Goal: Use online tool/utility: Utilize a website feature to perform a specific function

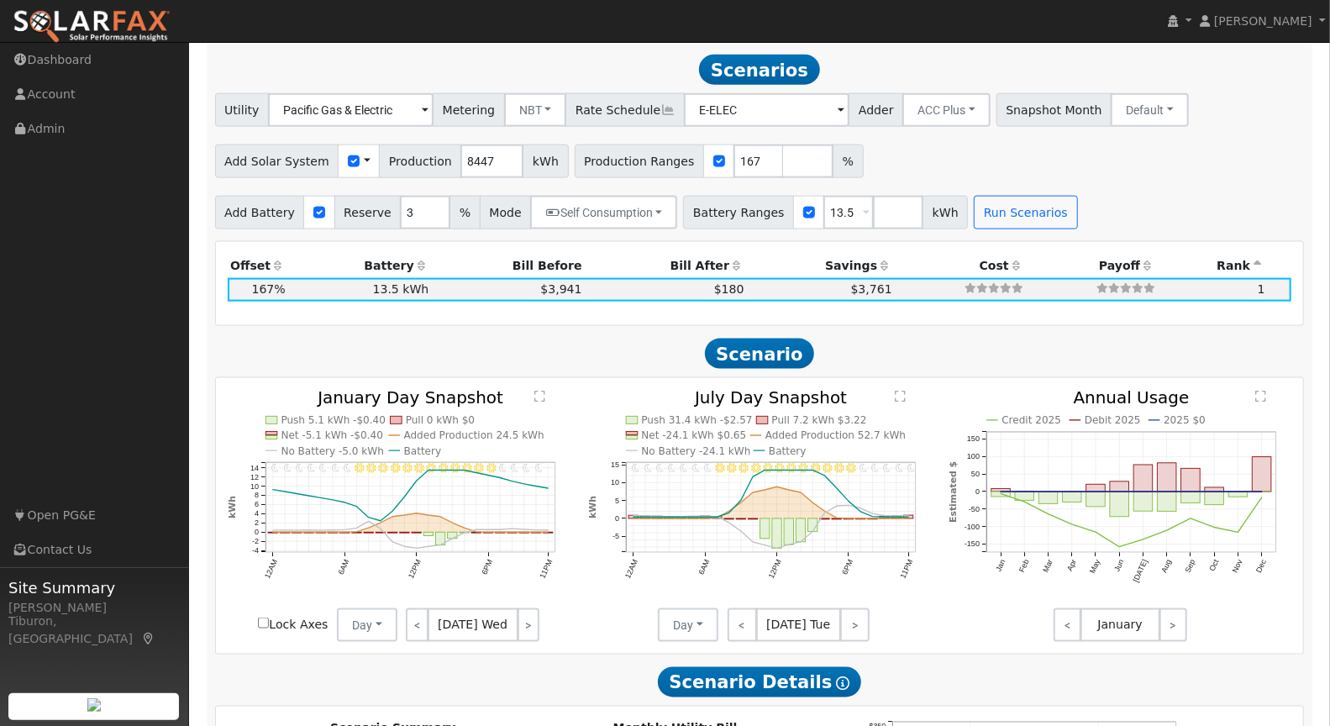
scroll to position [1350, 0]
drag, startPoint x: 869, startPoint y: 201, endPoint x: 901, endPoint y: 240, distance: 50.1
click at [873, 203] on input "number" at bounding box center [898, 213] width 50 height 34
type input "0"
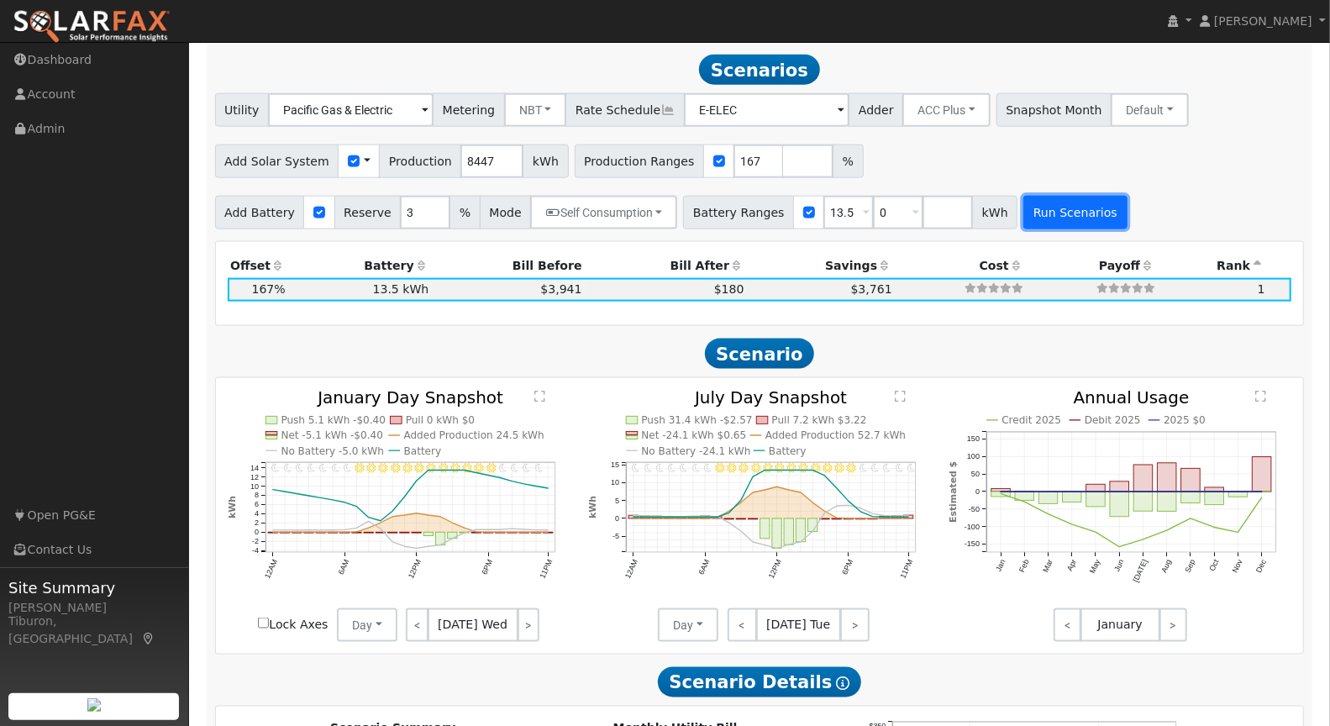
type input "13.5"
click at [1061, 213] on button "Run Scenarios" at bounding box center [1075, 213] width 103 height 34
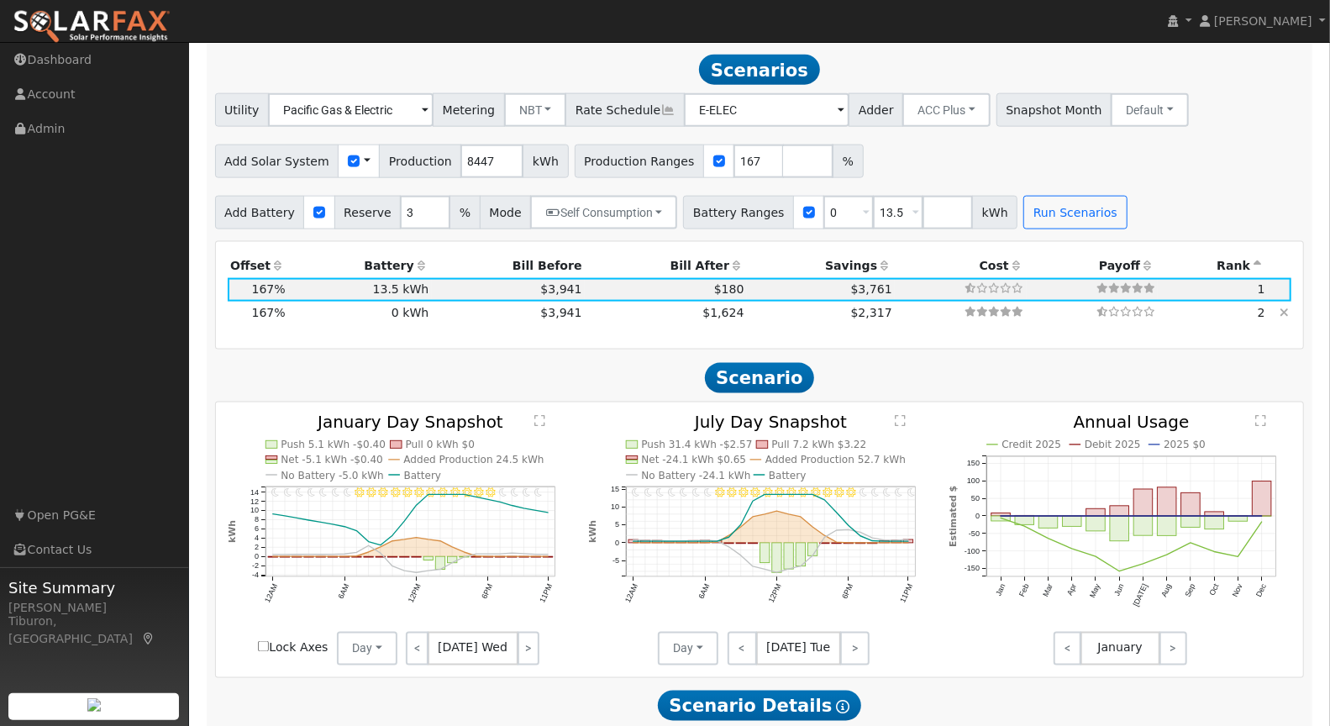
scroll to position [1321, 0]
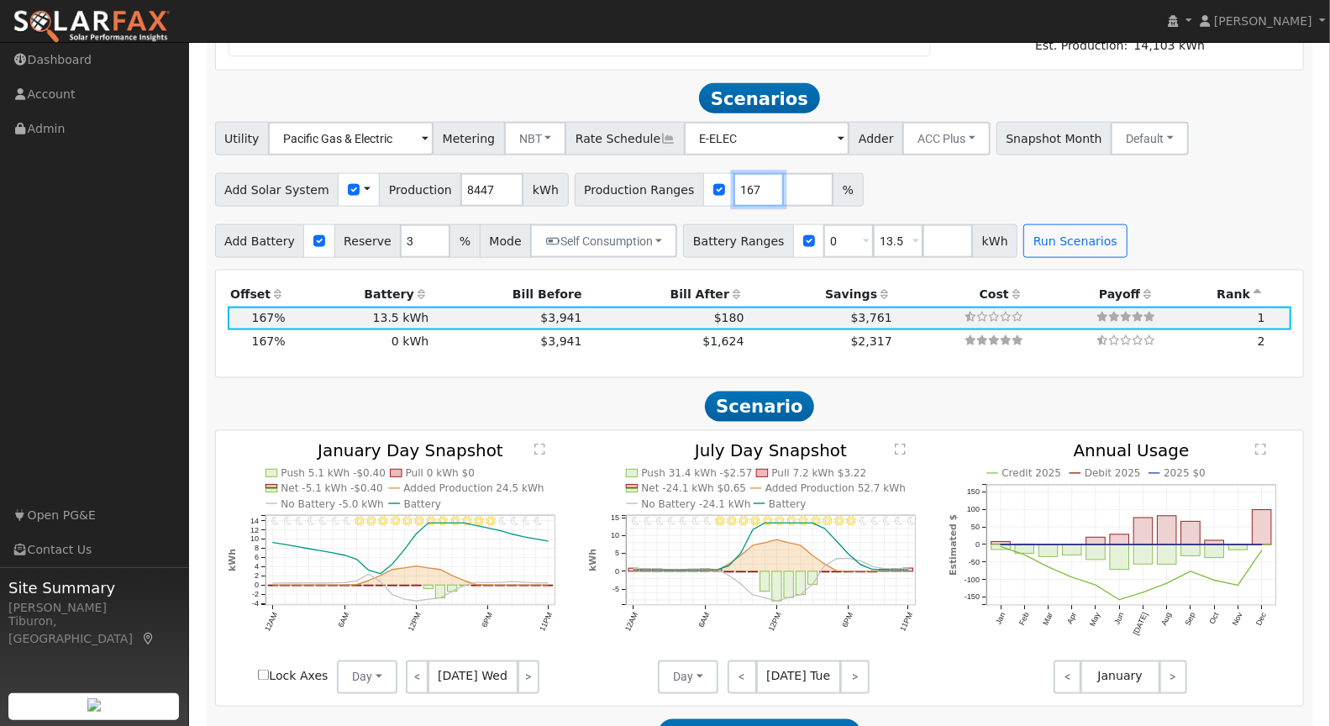
drag, startPoint x: 738, startPoint y: 193, endPoint x: 687, endPoint y: 190, distance: 51.4
click at [687, 190] on div "Production Ranges 167 %" at bounding box center [719, 190] width 289 height 34
type input "177"
click at [1051, 247] on button "Run Scenarios" at bounding box center [1075, 241] width 103 height 34
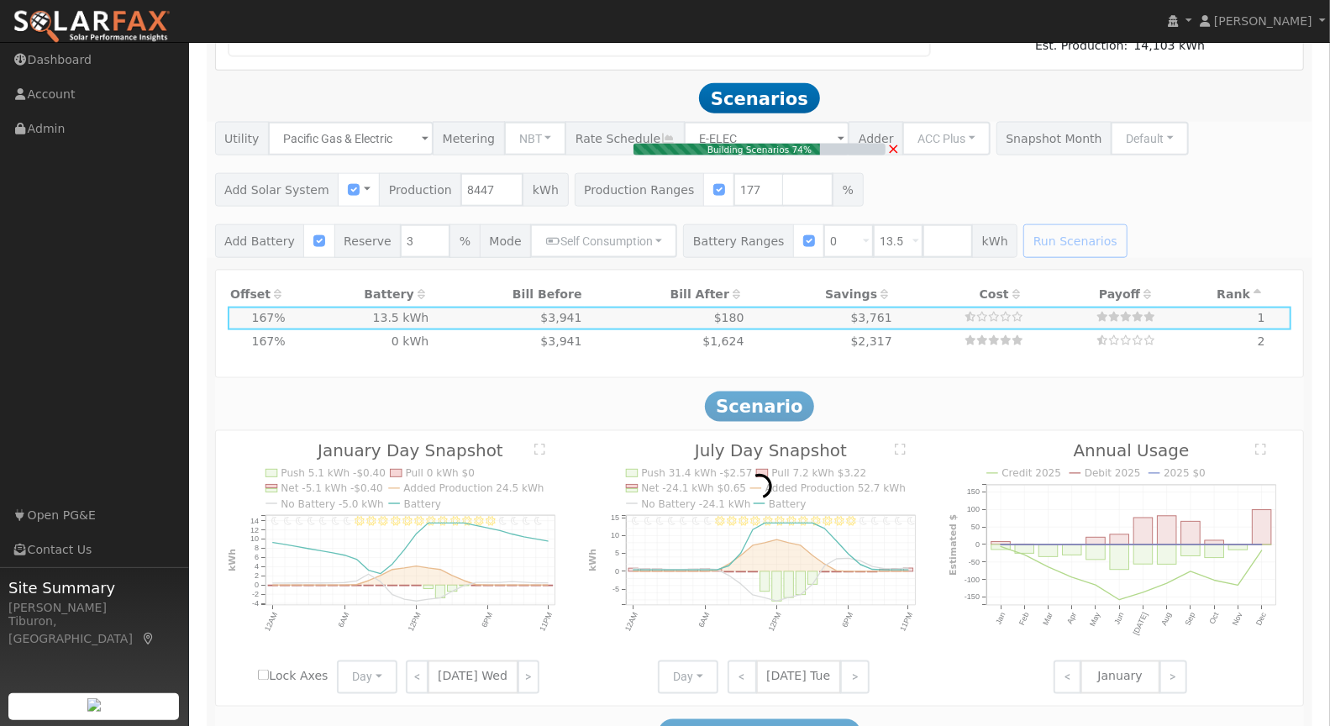
type input "$34,886"
type input "$15,326"
type input "10.0"
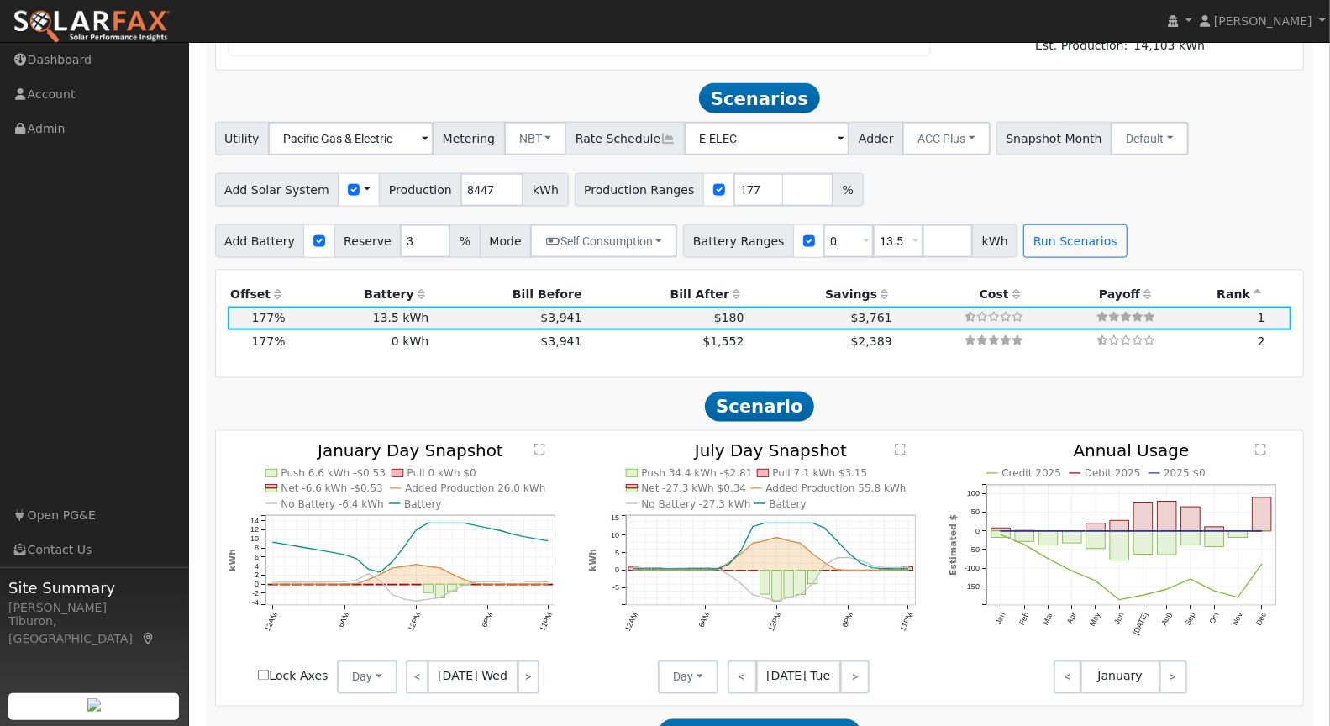
scroll to position [1350, 0]
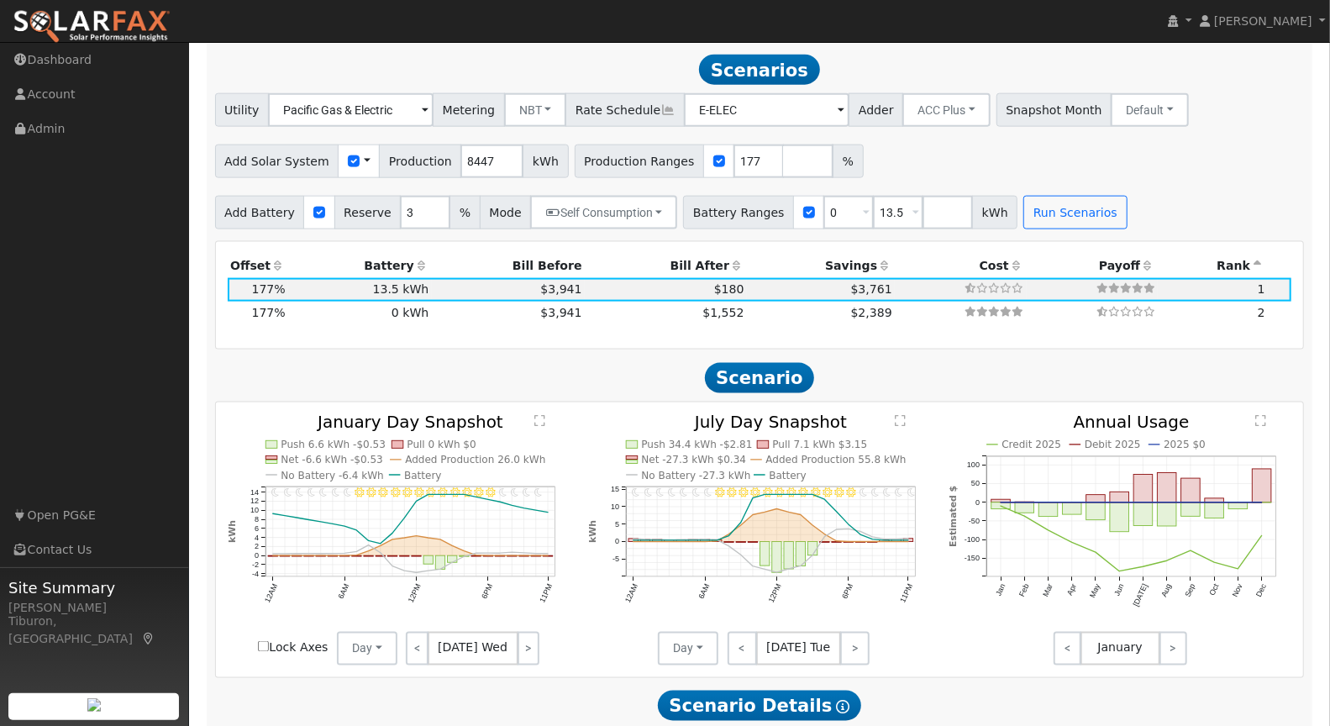
click at [261, 642] on input "Lock Axes" at bounding box center [263, 646] width 11 height 11
checkbox input "true"
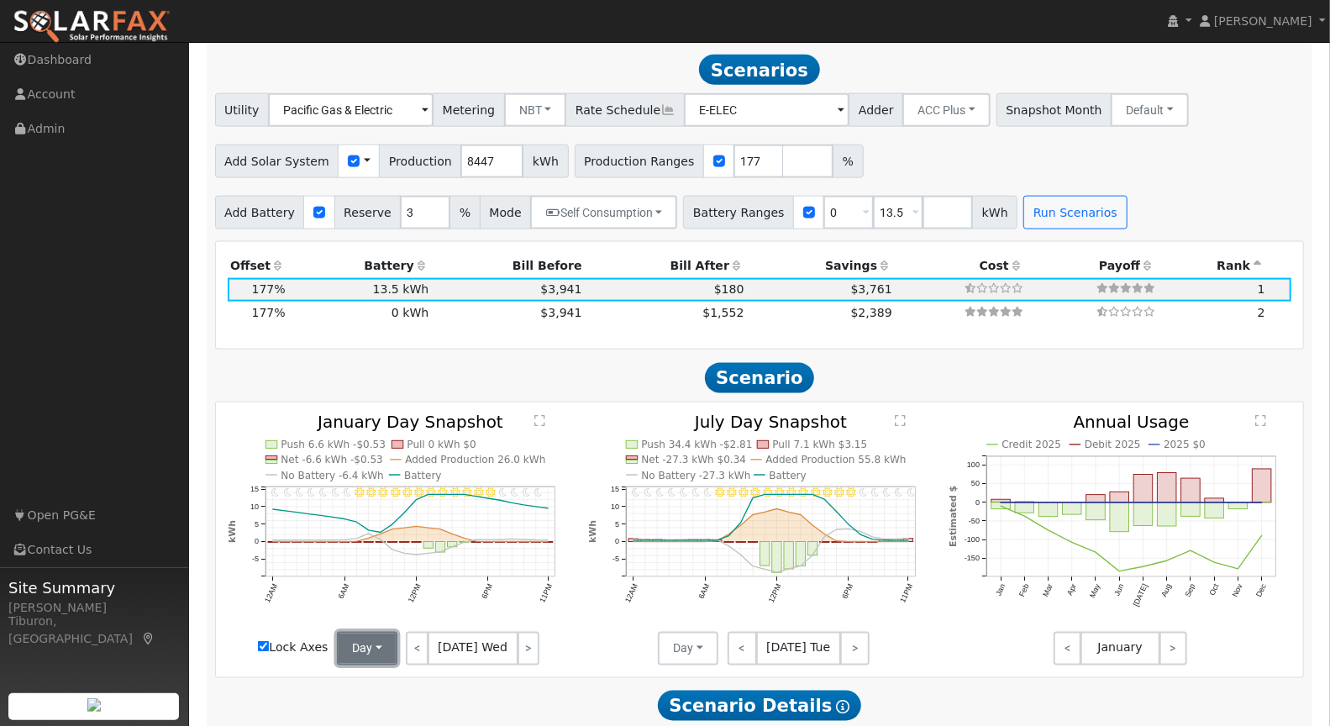
click at [371, 645] on button "Day" at bounding box center [367, 649] width 61 height 34
drag, startPoint x: 392, startPoint y: 706, endPoint x: 471, endPoint y: 707, distance: 78.2
click at [392, 706] on link "Month Average" at bounding box center [396, 710] width 117 height 24
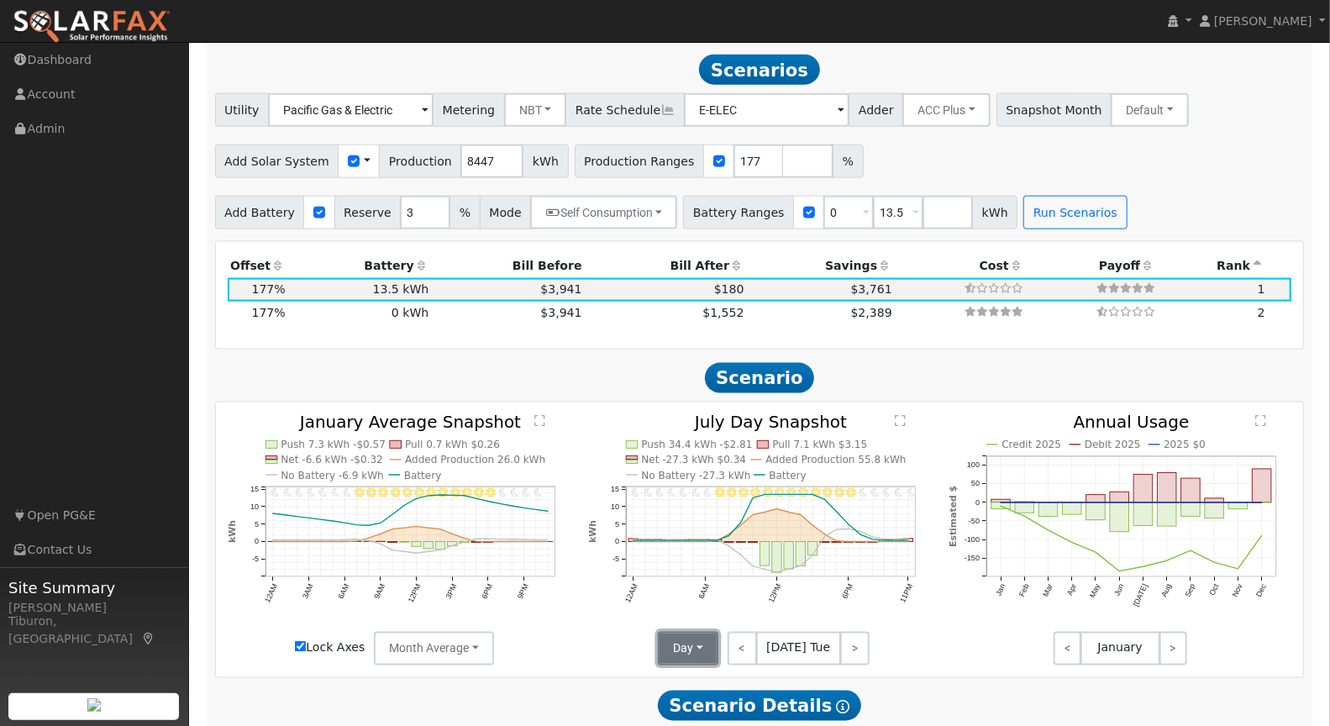
click at [700, 650] on button "Day" at bounding box center [688, 649] width 61 height 34
click at [708, 703] on link "Month Average" at bounding box center [718, 710] width 117 height 24
click at [540, 403] on div "Invalid date - undefined Invalid date - Clear Invalid date - Clear Invalid date…" at bounding box center [760, 540] width 1088 height 275
click at [545, 414] on text "" at bounding box center [539, 420] width 11 height 13
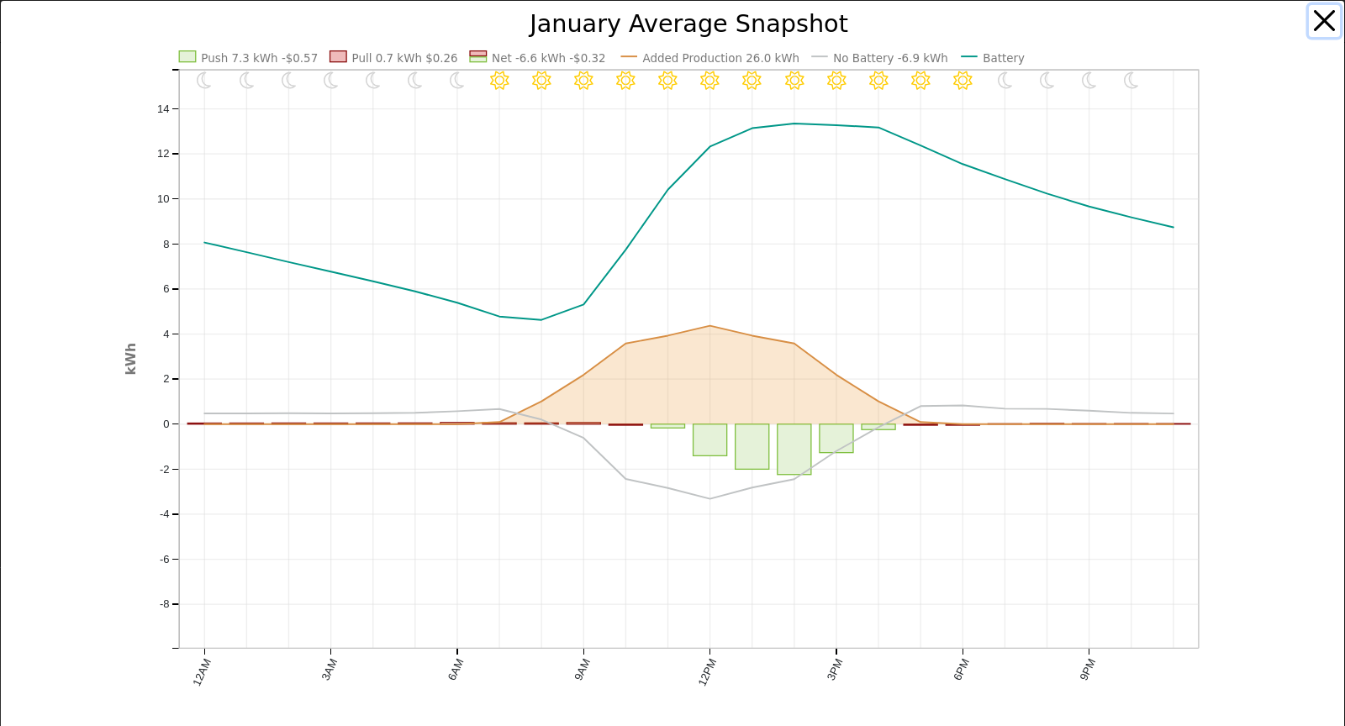
click at [1314, 25] on button "button" at bounding box center [1325, 21] width 32 height 32
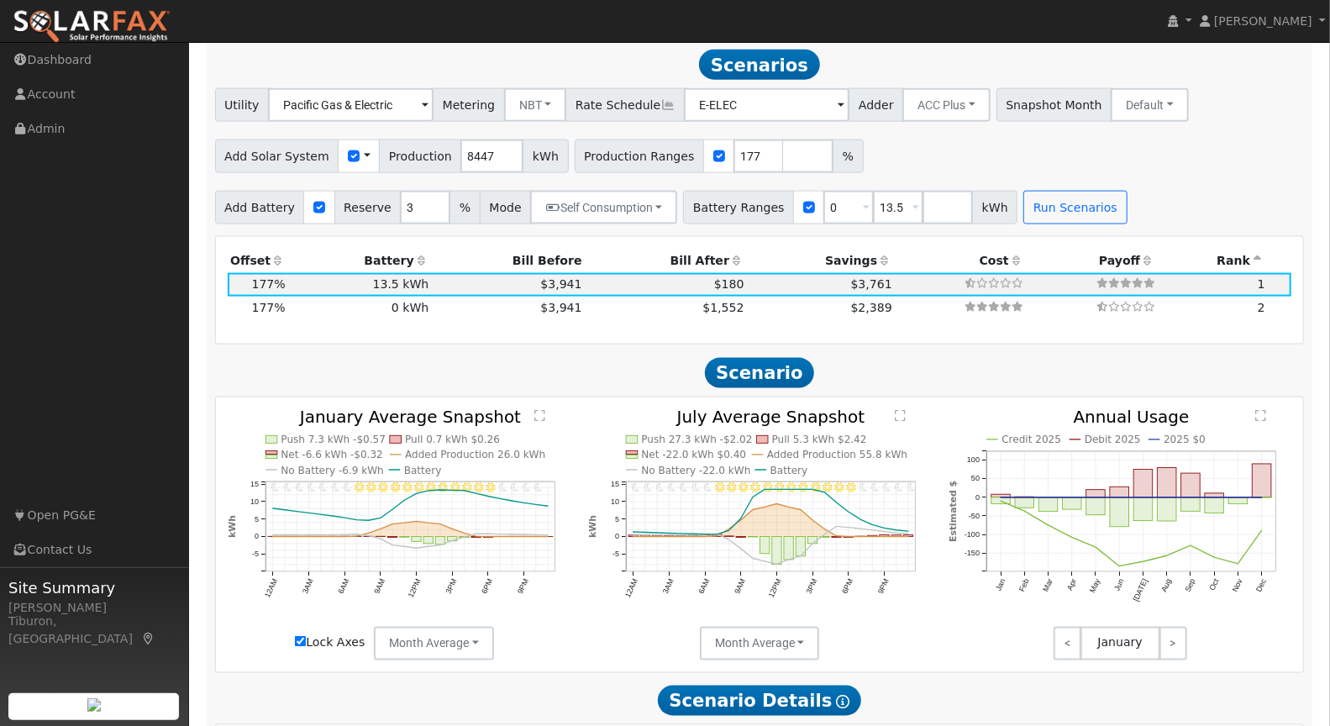
click at [900, 413] on text "" at bounding box center [900, 415] width 11 height 13
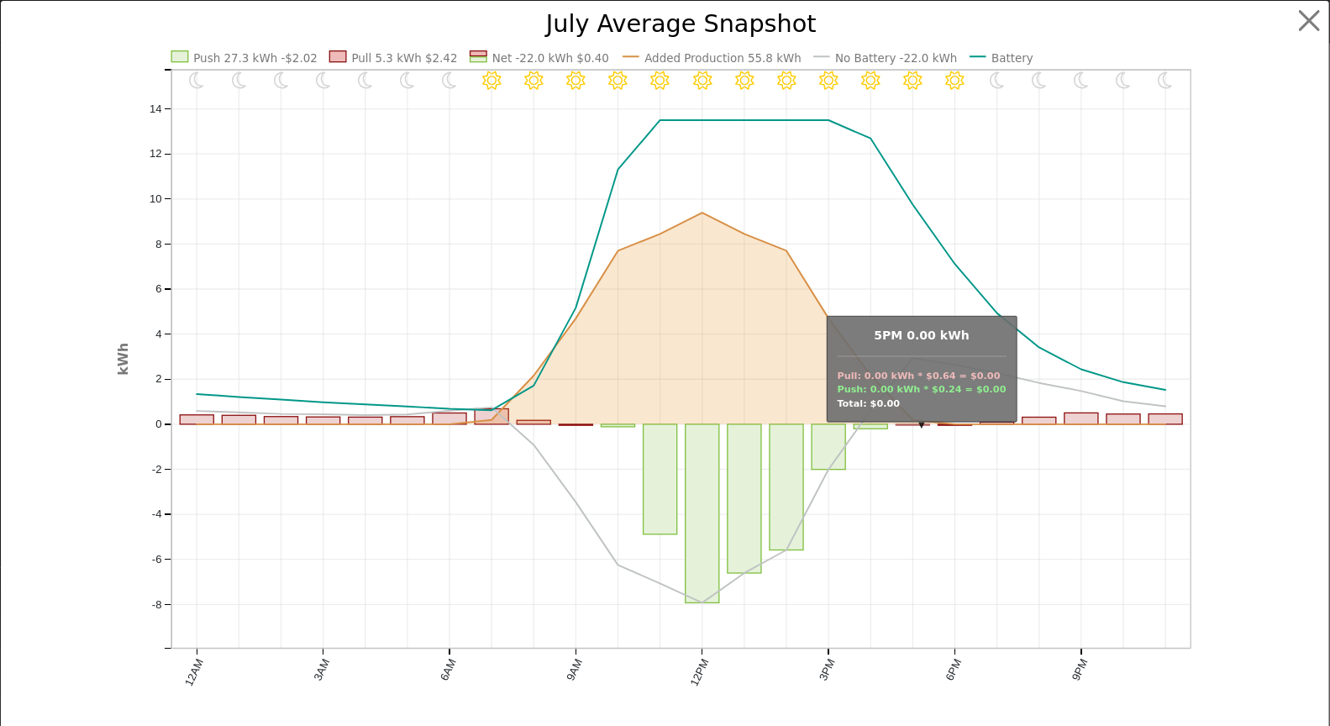
scroll to position [1361, 0]
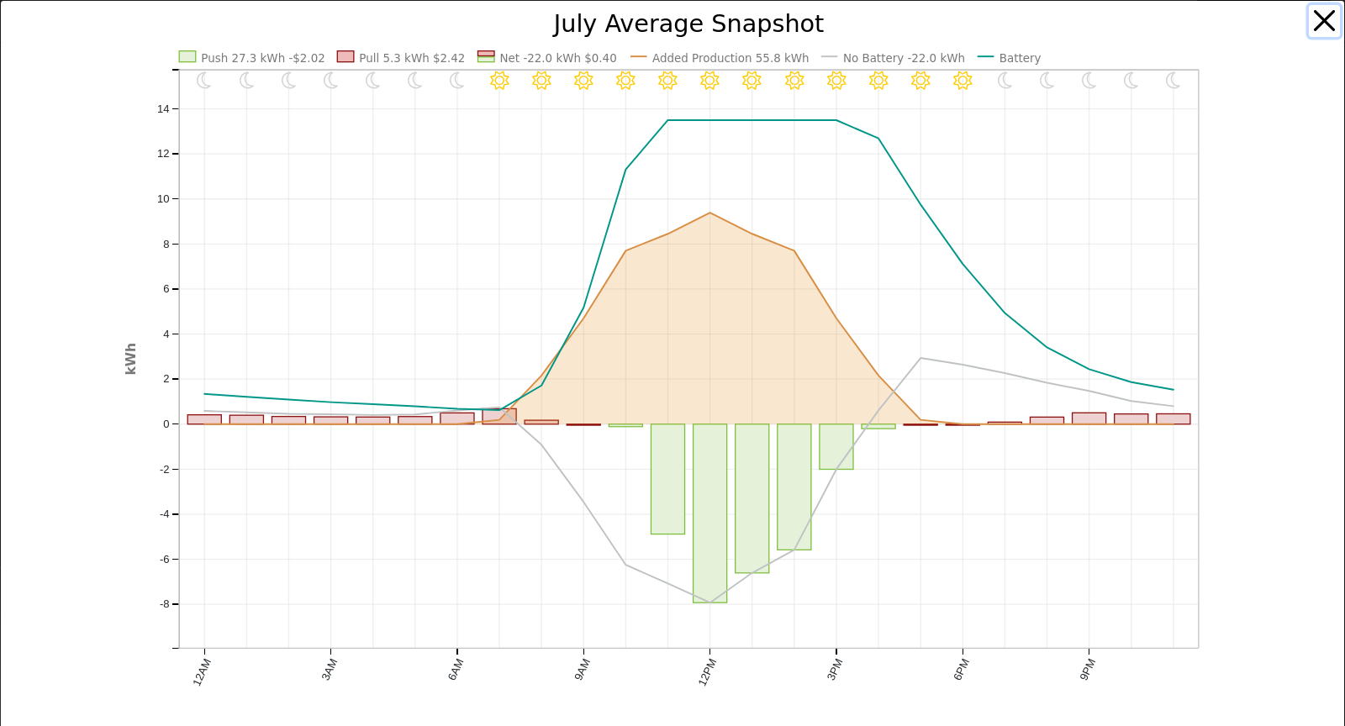
click at [1309, 18] on button "button" at bounding box center [1325, 21] width 32 height 32
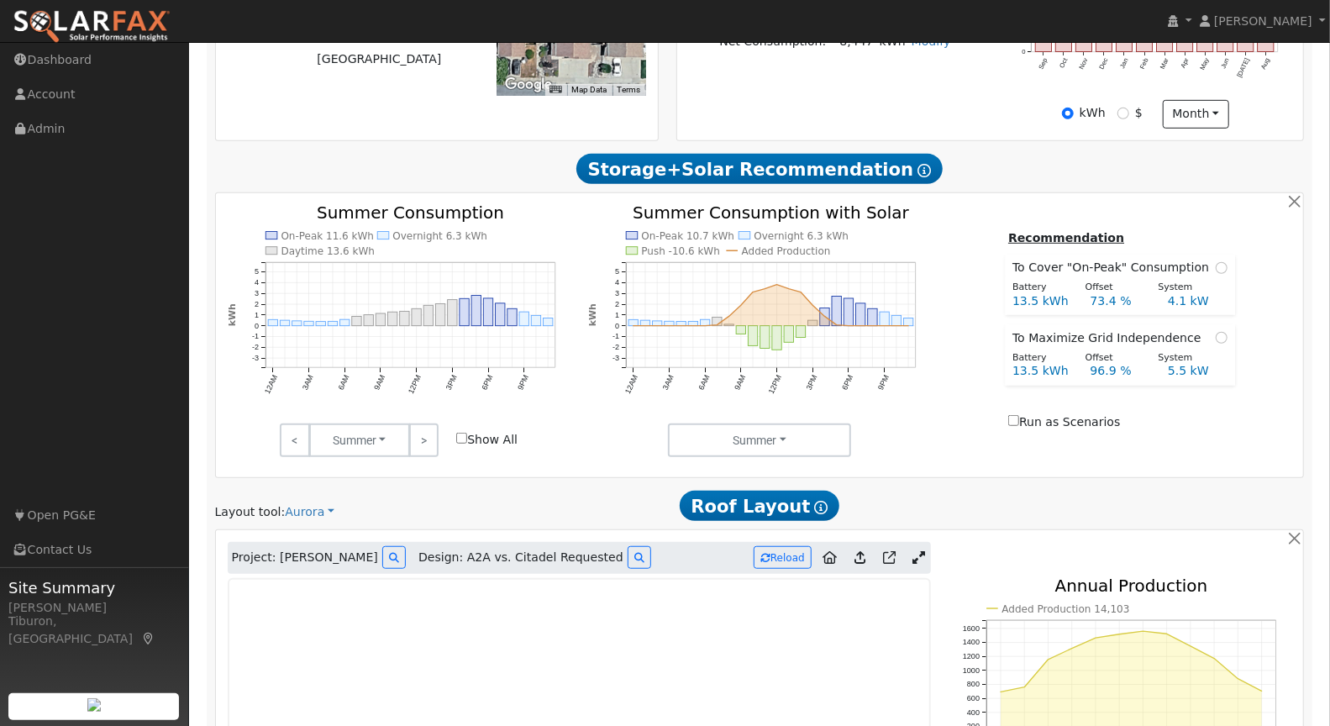
scroll to position [0, 0]
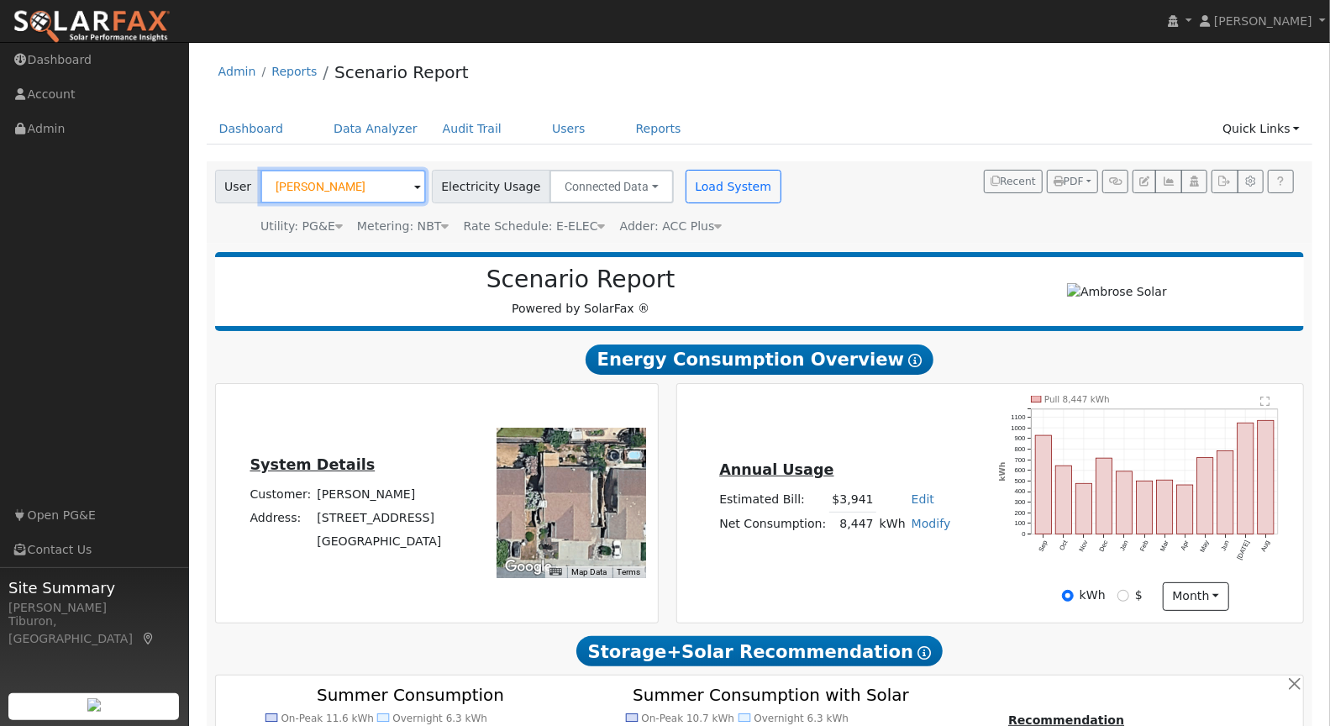
click at [324, 186] on input "[PERSON_NAME]" at bounding box center [344, 187] width 166 height 34
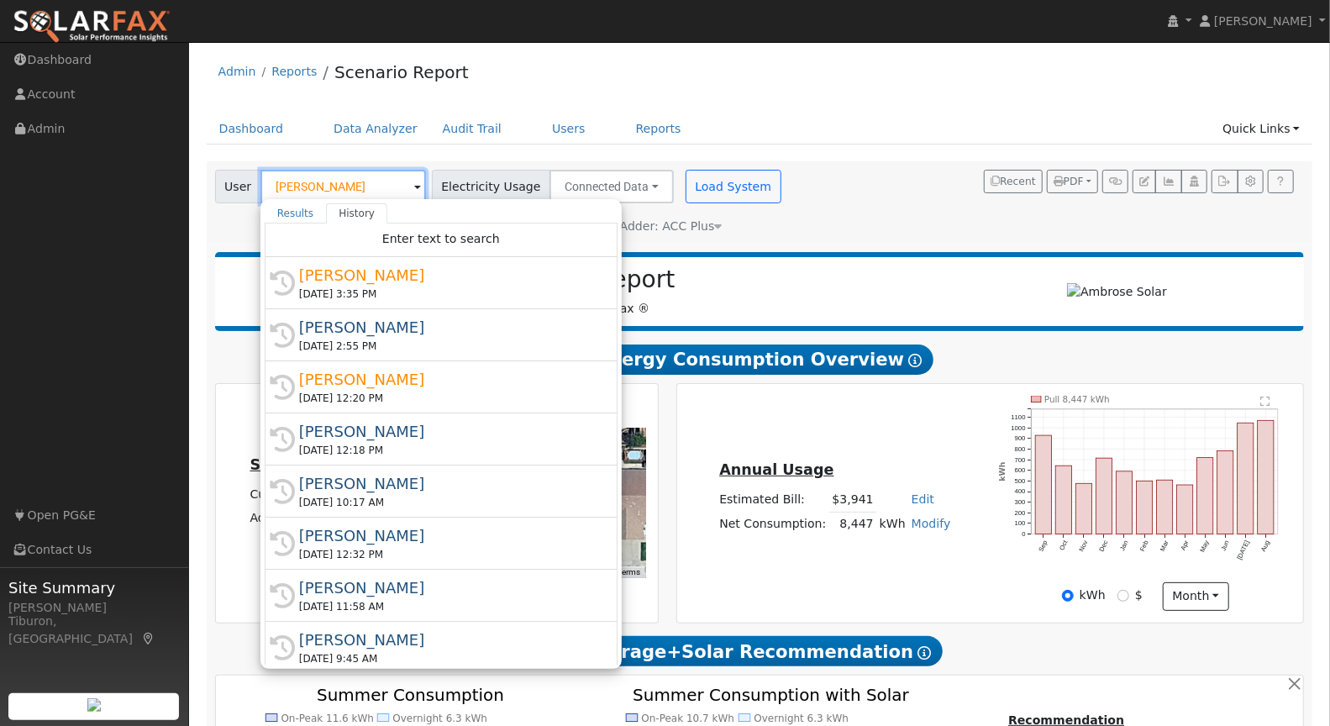
click at [325, 187] on input "[PERSON_NAME]" at bounding box center [344, 187] width 166 height 34
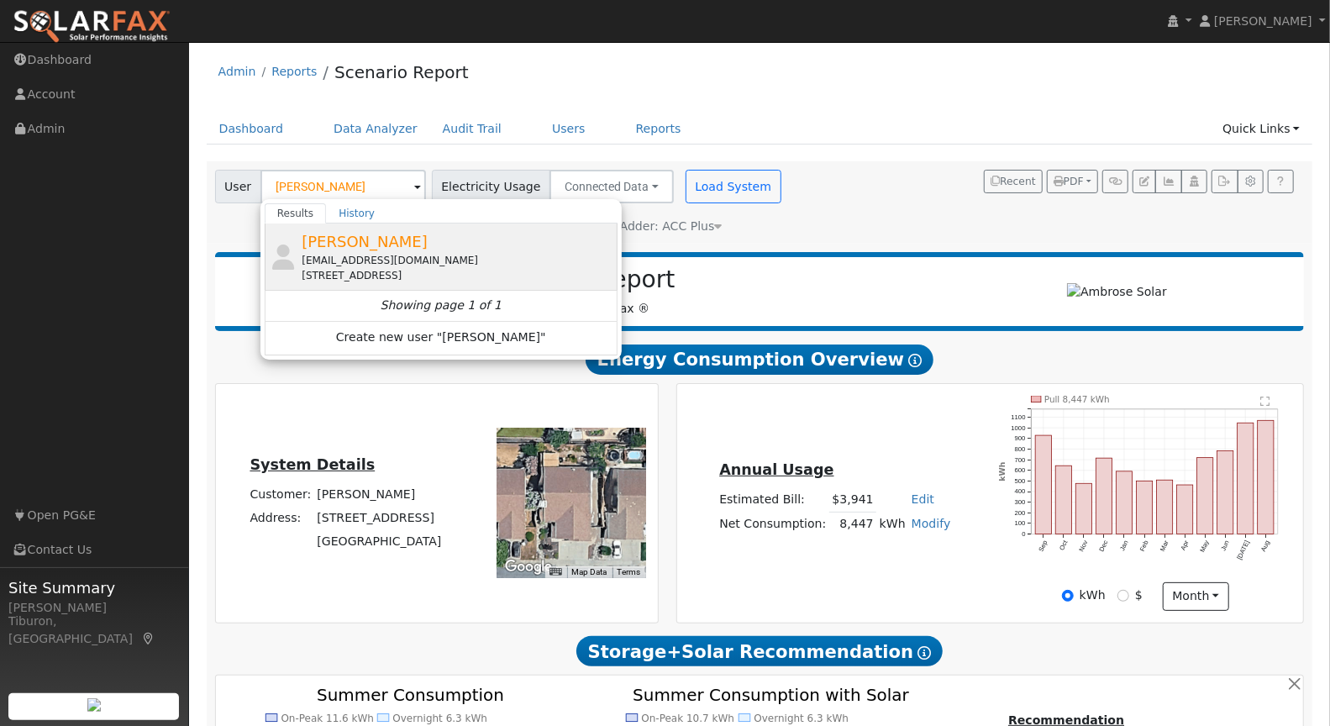
click at [391, 237] on span "[PERSON_NAME]" at bounding box center [365, 242] width 126 height 18
type input "[PERSON_NAME]"
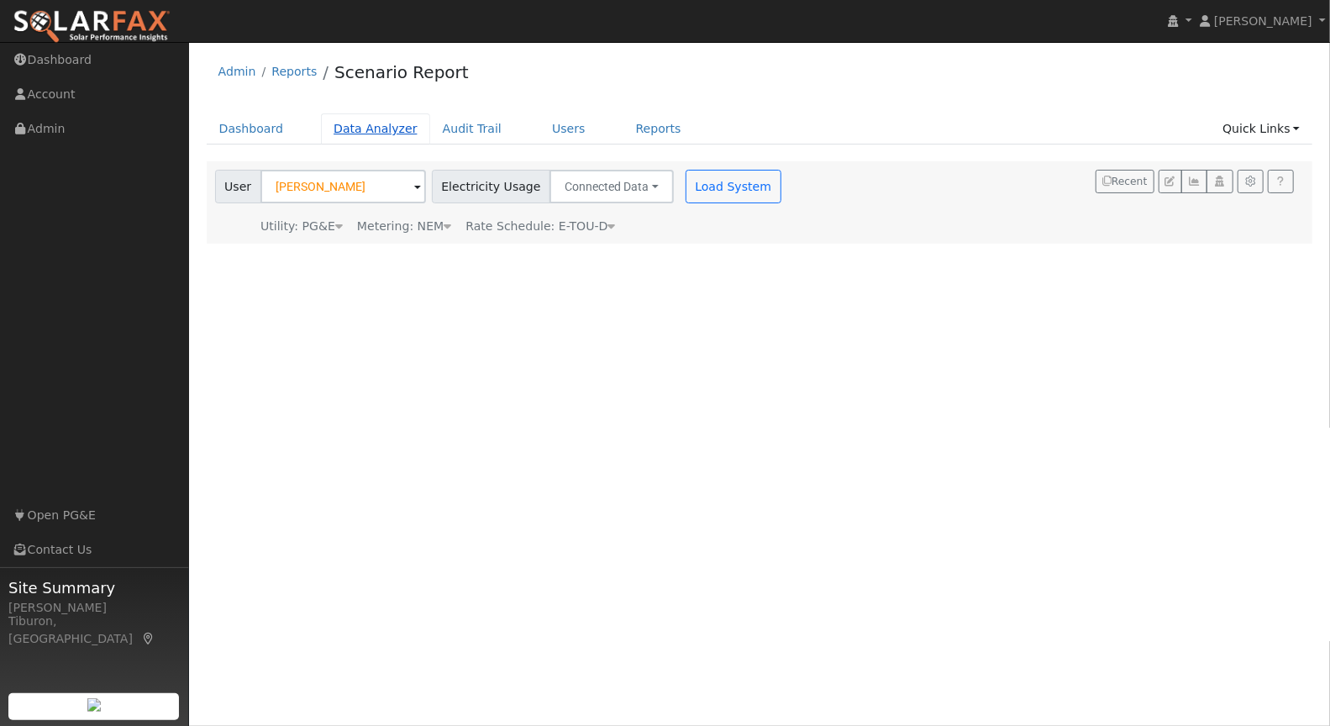
click at [370, 136] on link "Data Analyzer" at bounding box center [375, 128] width 109 height 31
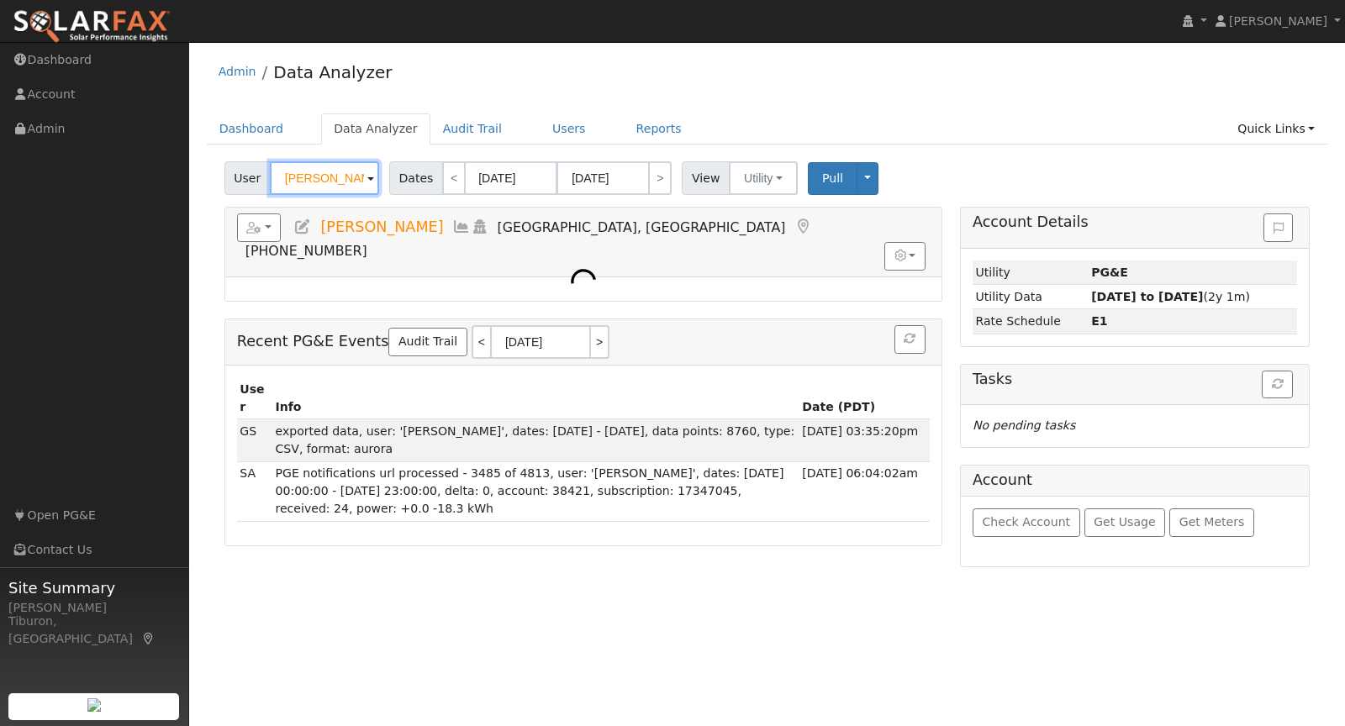
click at [343, 180] on input "[PERSON_NAME]" at bounding box center [324, 178] width 109 height 34
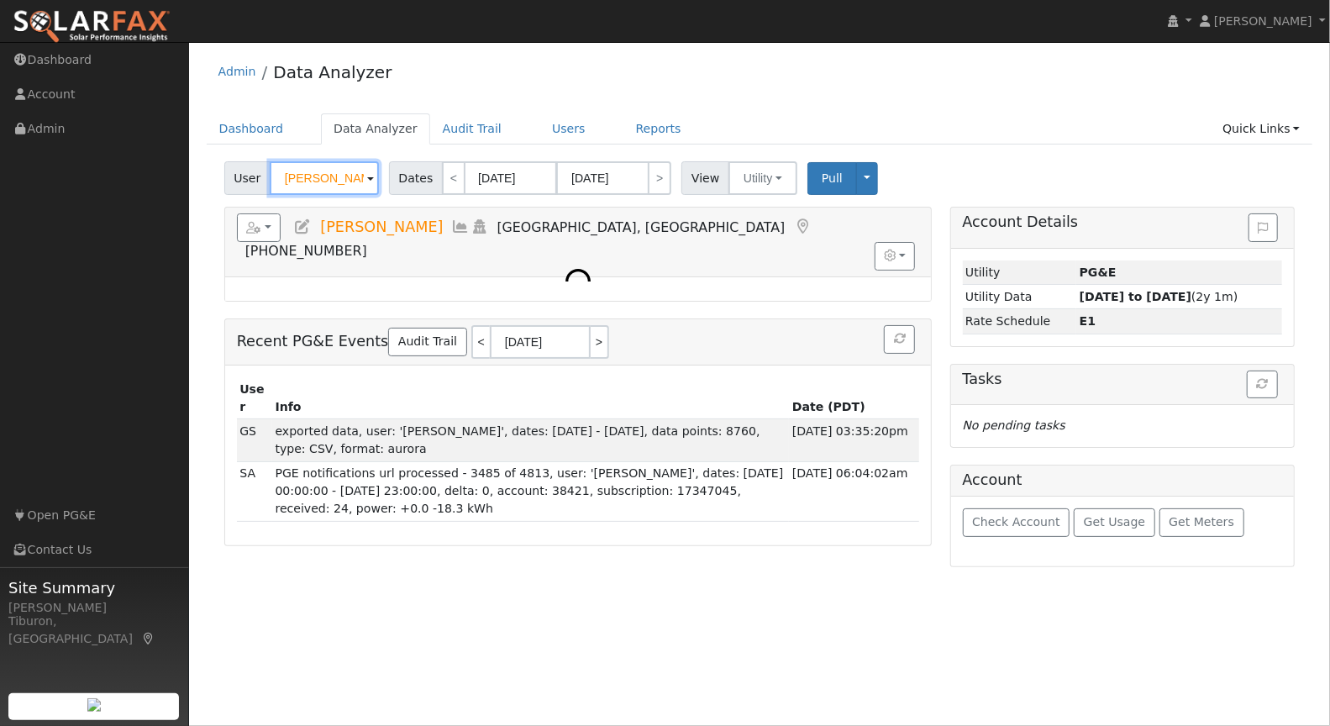
click at [343, 180] on input "[PERSON_NAME]" at bounding box center [324, 178] width 109 height 34
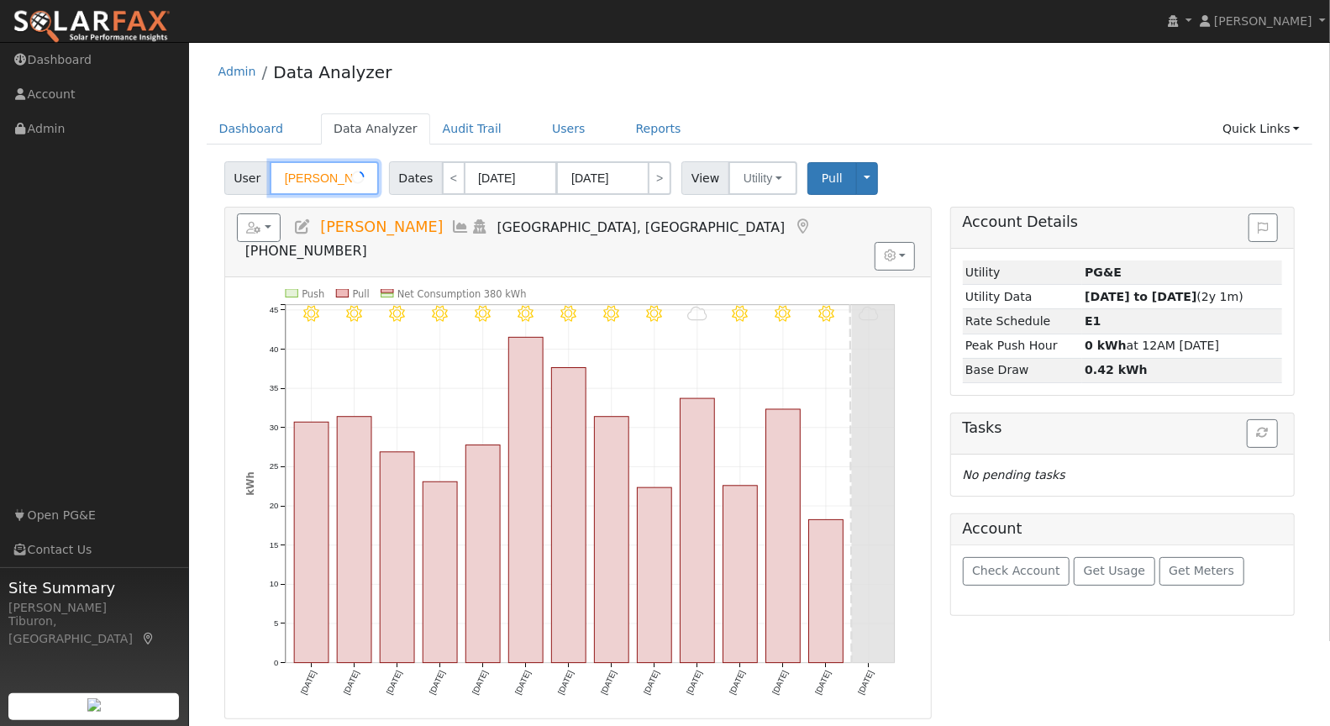
click at [343, 180] on input "[PERSON_NAME]" at bounding box center [324, 178] width 109 height 34
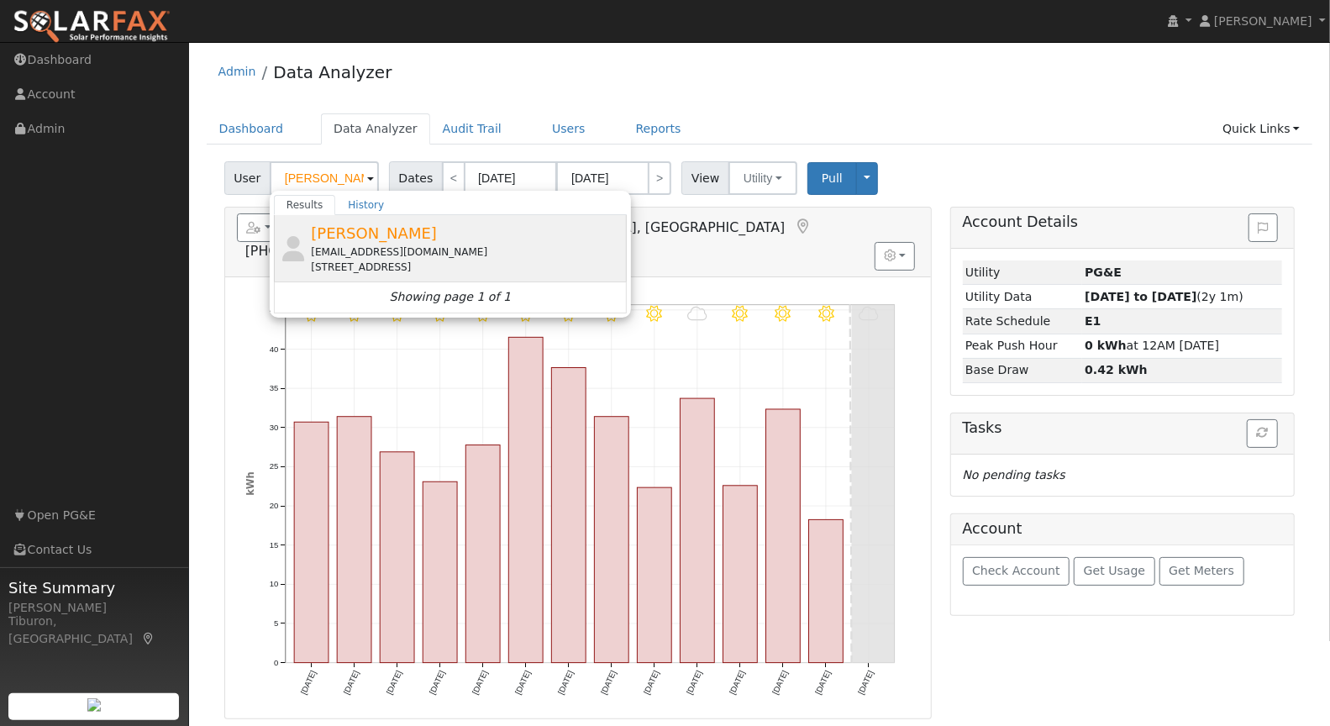
click at [392, 255] on div "[EMAIL_ADDRESS][DOMAIN_NAME]" at bounding box center [467, 252] width 312 height 15
type input "[PERSON_NAME]"
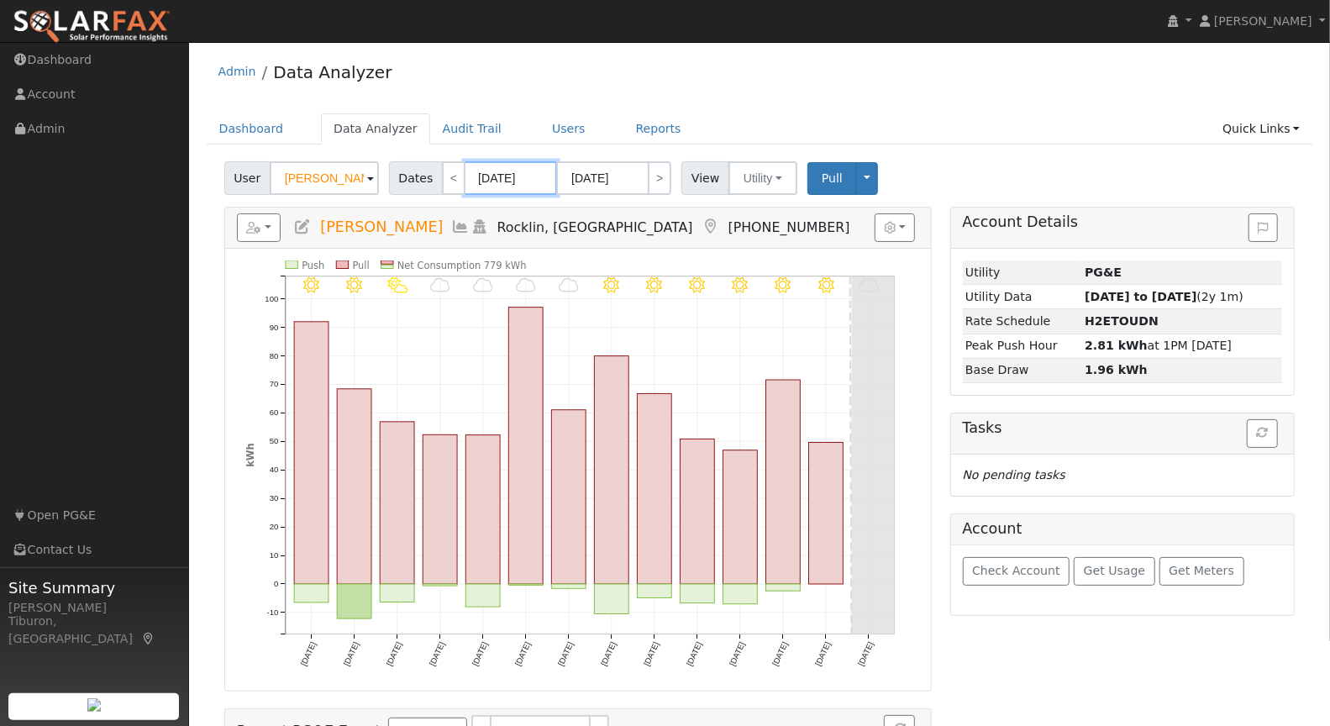
click at [502, 180] on input "[DATE]" at bounding box center [511, 178] width 92 height 34
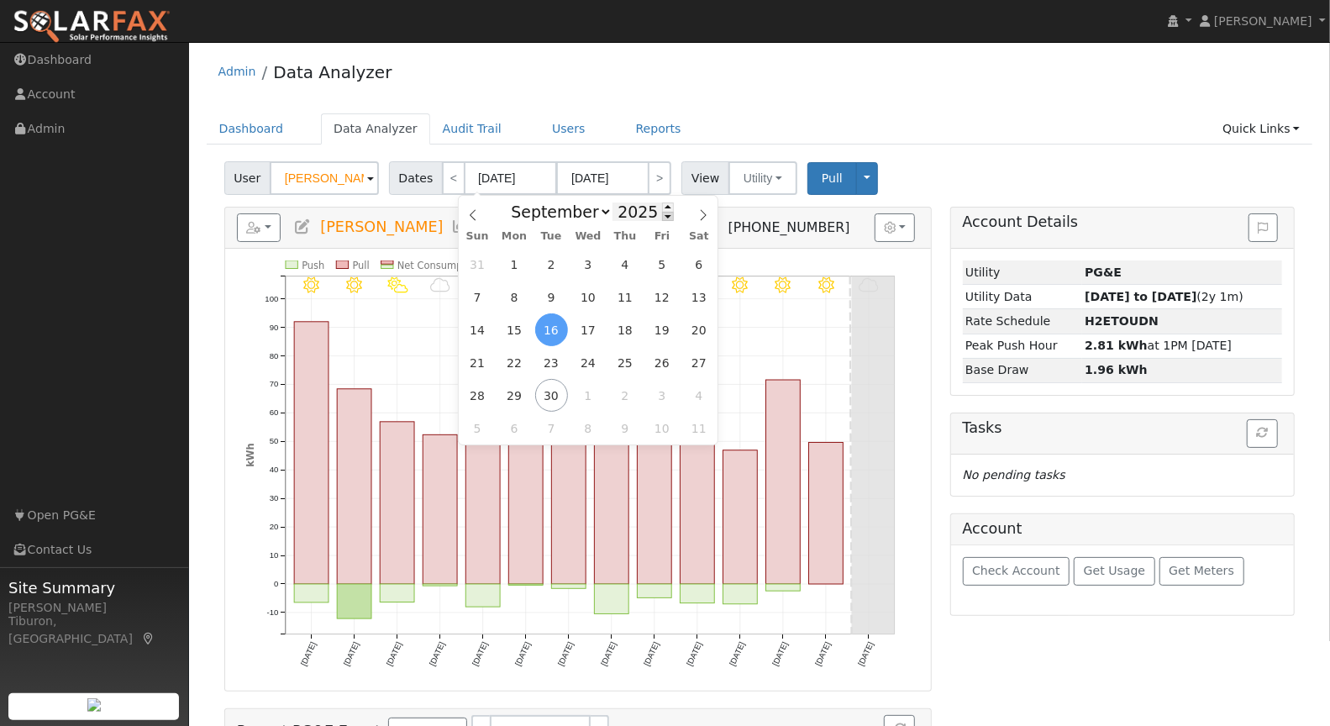
click at [667, 219] on span at bounding box center [668, 216] width 12 height 9
type input "2024"
click at [476, 263] on span "1" at bounding box center [477, 264] width 33 height 33
type input "[DATE]"
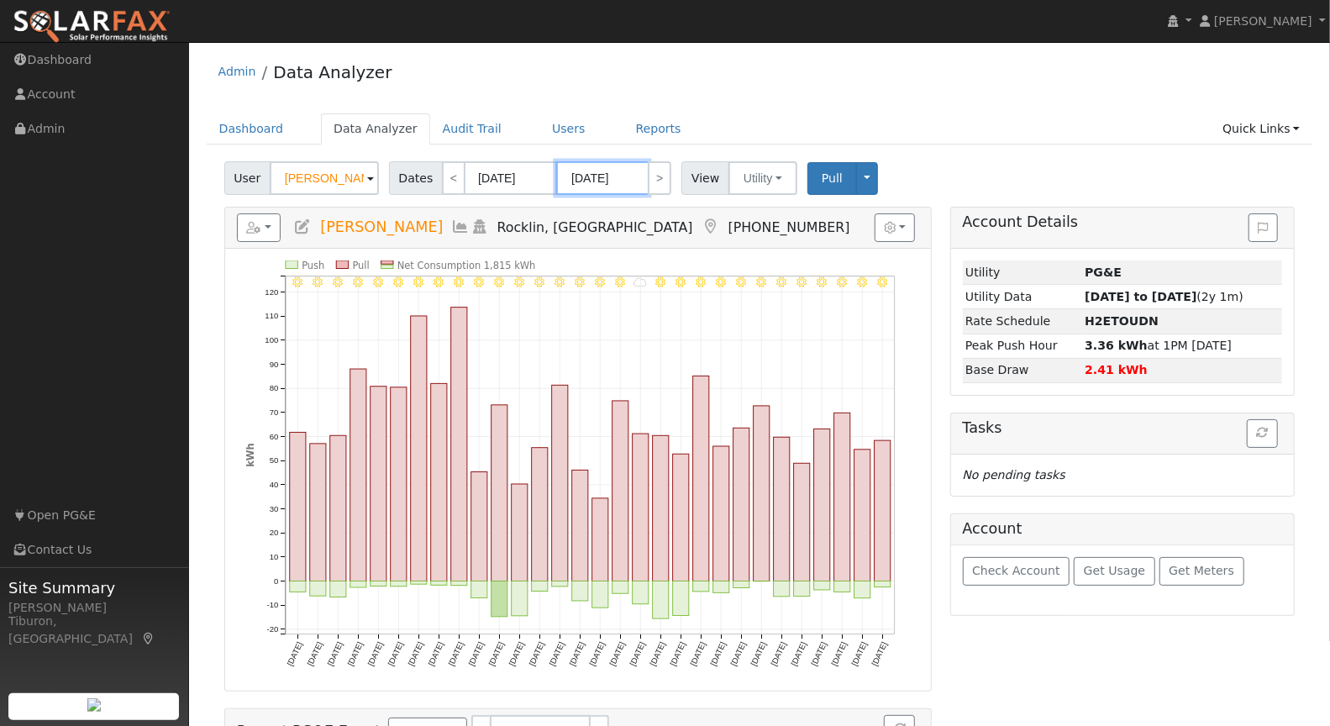
click at [616, 181] on input "[DATE]" at bounding box center [602, 178] width 92 height 34
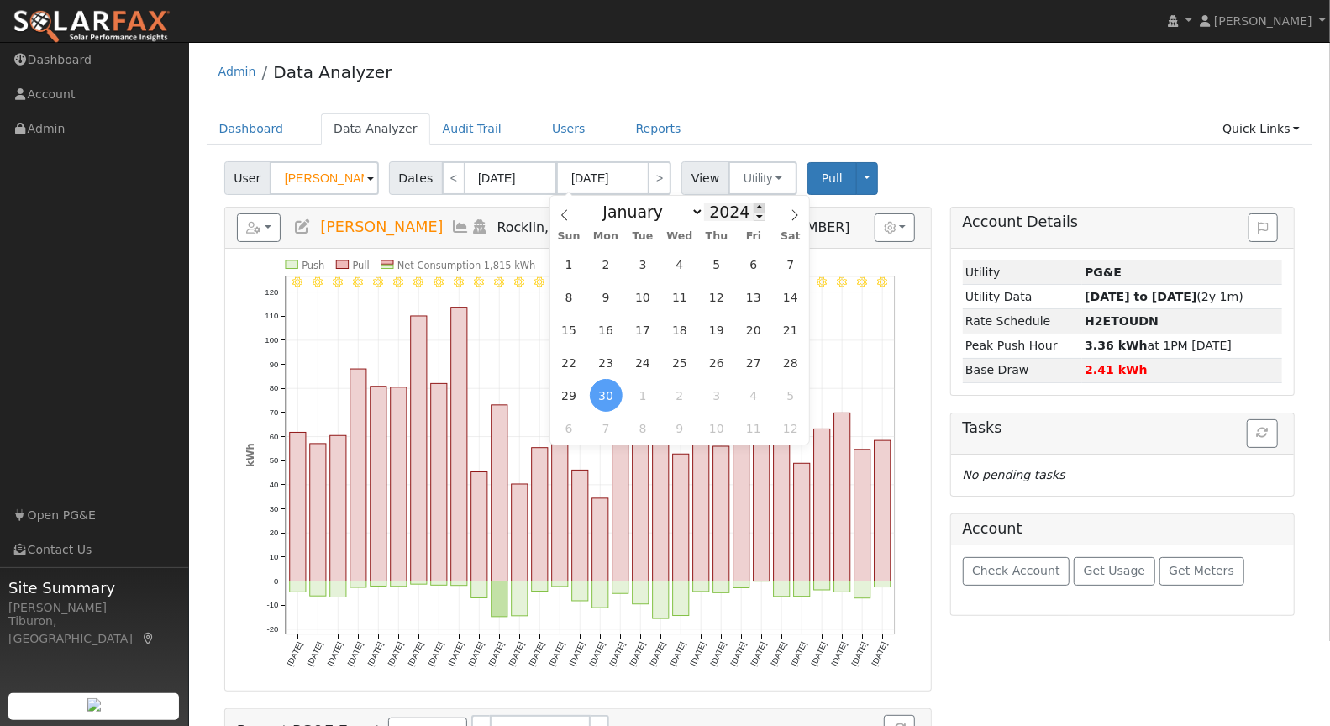
click at [757, 206] on span at bounding box center [760, 207] width 12 height 9
type input "2025"
click at [572, 263] on span "31" at bounding box center [569, 264] width 33 height 33
type input "[DATE]"
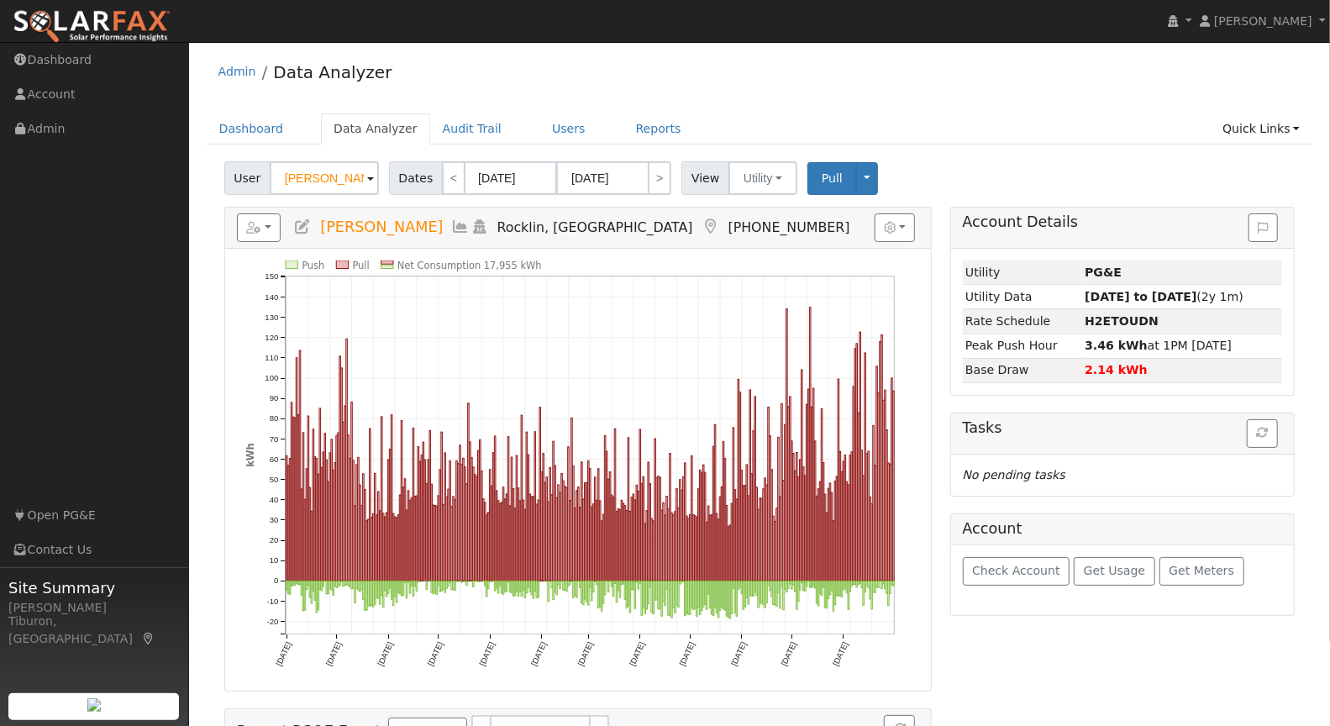
click at [935, 116] on ul "Dashboard Data Analyzer Audit Trail Users Reports Quick Links Quick Add Quick C…" at bounding box center [760, 128] width 1107 height 31
